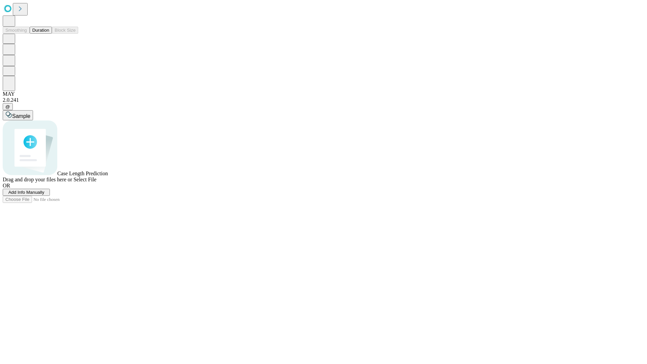
click at [44, 195] on span "Add Info Manually" at bounding box center [26, 192] width 36 height 5
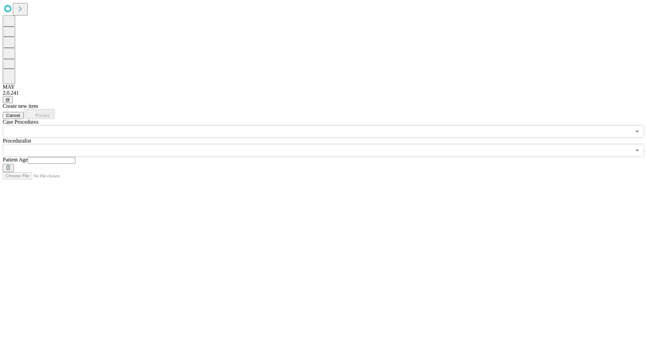
click at [75, 157] on input "text" at bounding box center [52, 160] width 48 height 7
type input "**"
click at [328, 144] on input "text" at bounding box center [317, 150] width 629 height 13
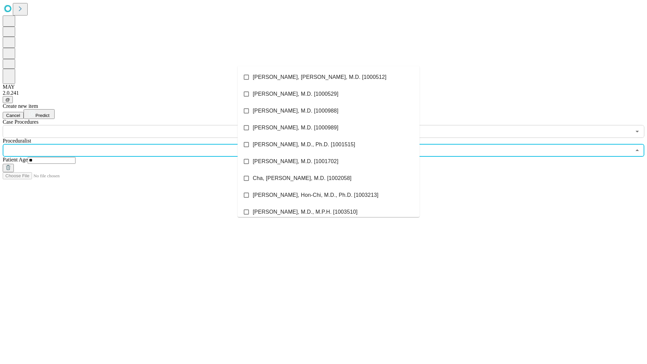
click at [329, 77] on li "[PERSON_NAME], [PERSON_NAME], M.D. [1000512]" at bounding box center [329, 77] width 182 height 17
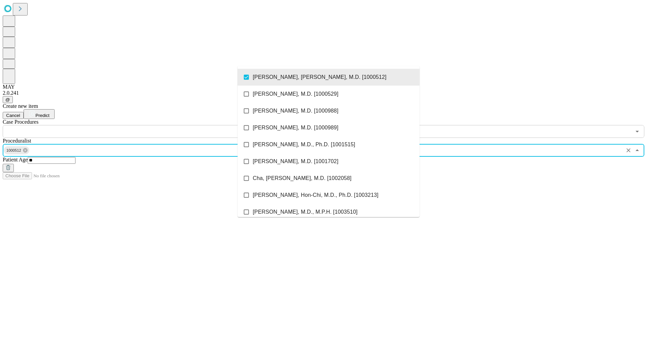
click at [142, 125] on input "text" at bounding box center [317, 131] width 629 height 13
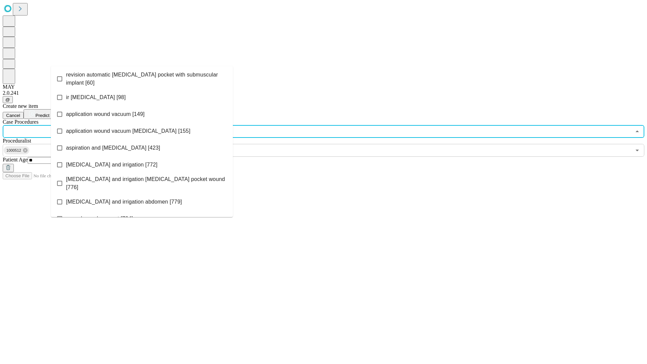
click at [142, 77] on span "revision automatic [MEDICAL_DATA] pocket with submuscular implant [60]" at bounding box center [146, 79] width 161 height 16
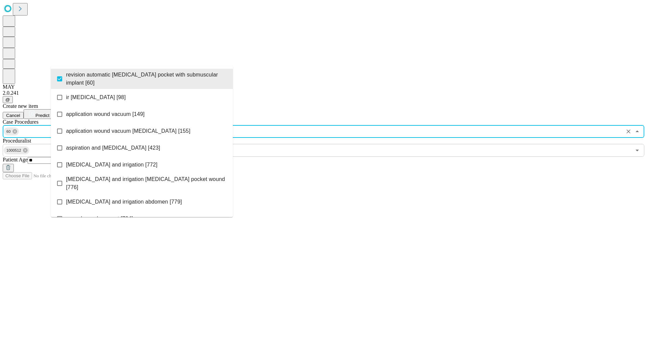
click at [49, 113] on span "Predict" at bounding box center [42, 115] width 14 height 5
